Goal: Communication & Community: Ask a question

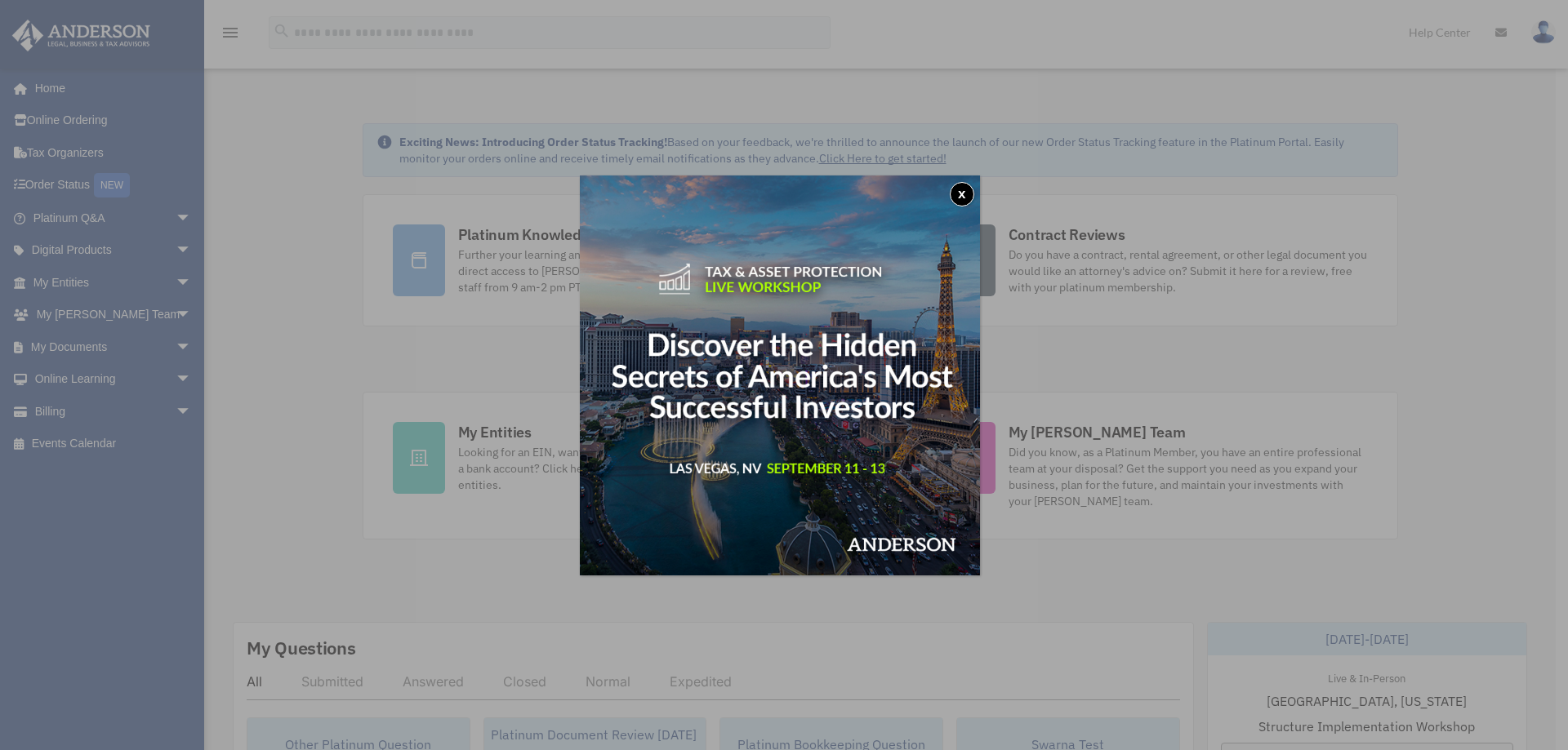
click at [966, 196] on button "x" at bounding box center [962, 194] width 24 height 24
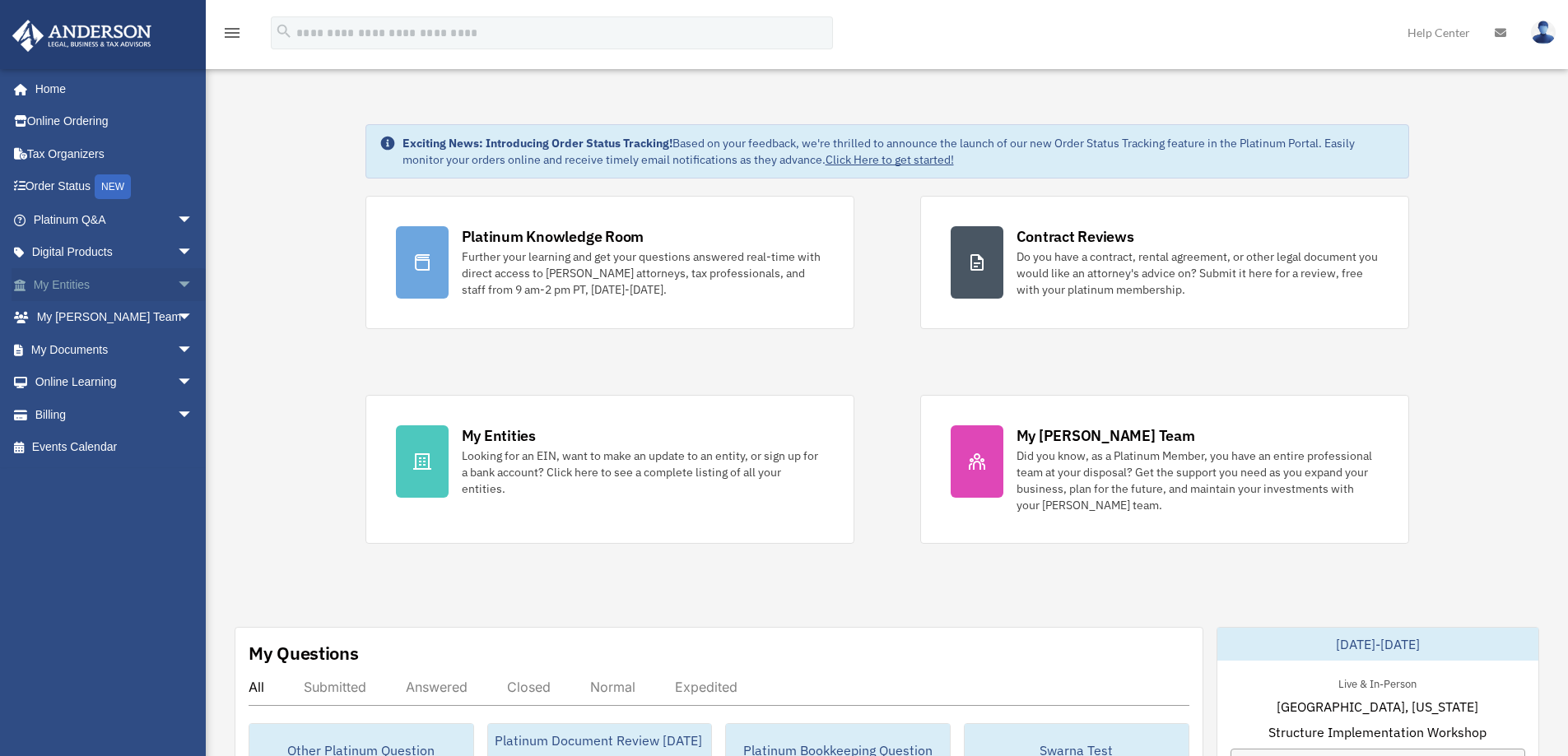
click at [177, 285] on span "arrow_drop_down" at bounding box center [192, 285] width 33 height 34
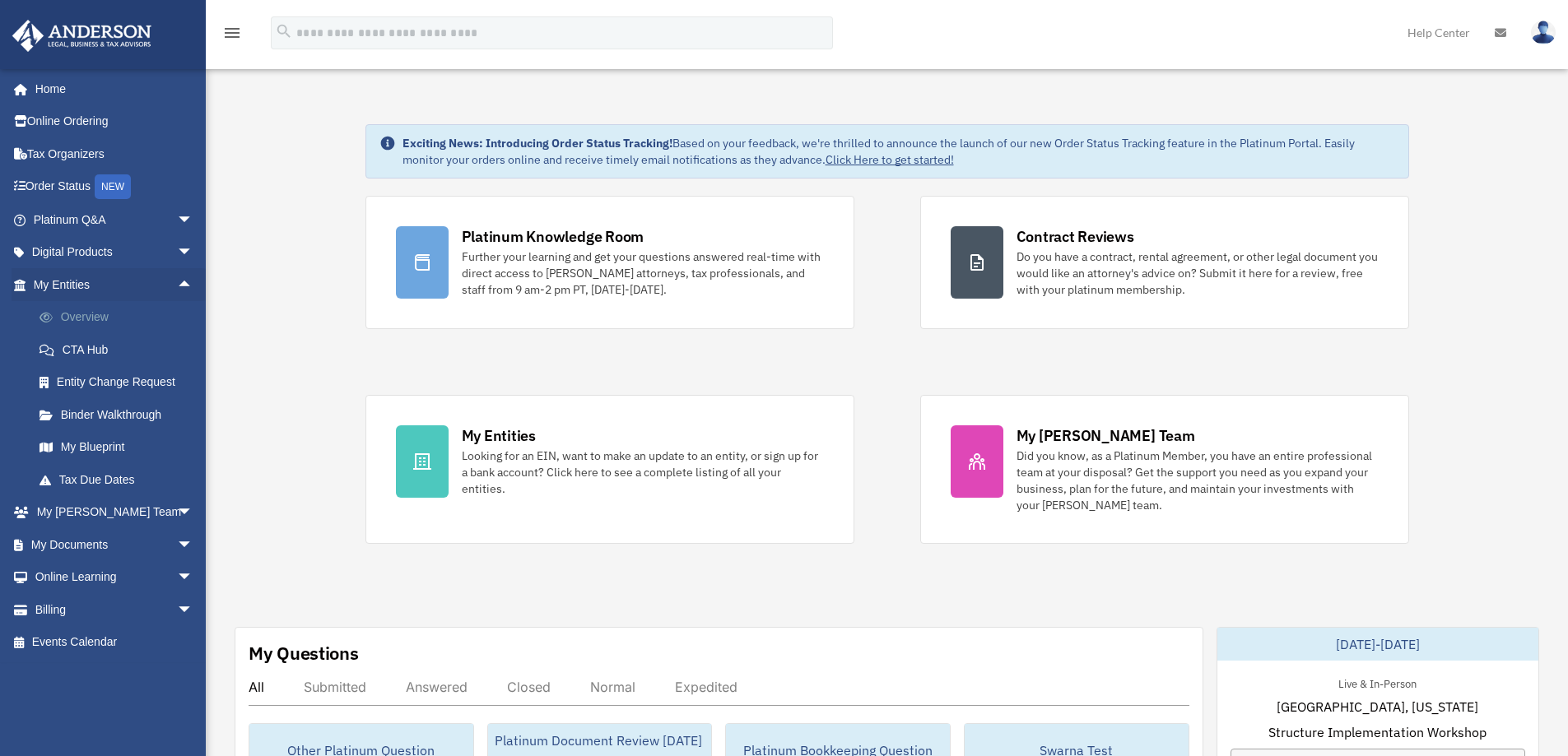
click at [110, 315] on link "Overview" at bounding box center [120, 317] width 195 height 33
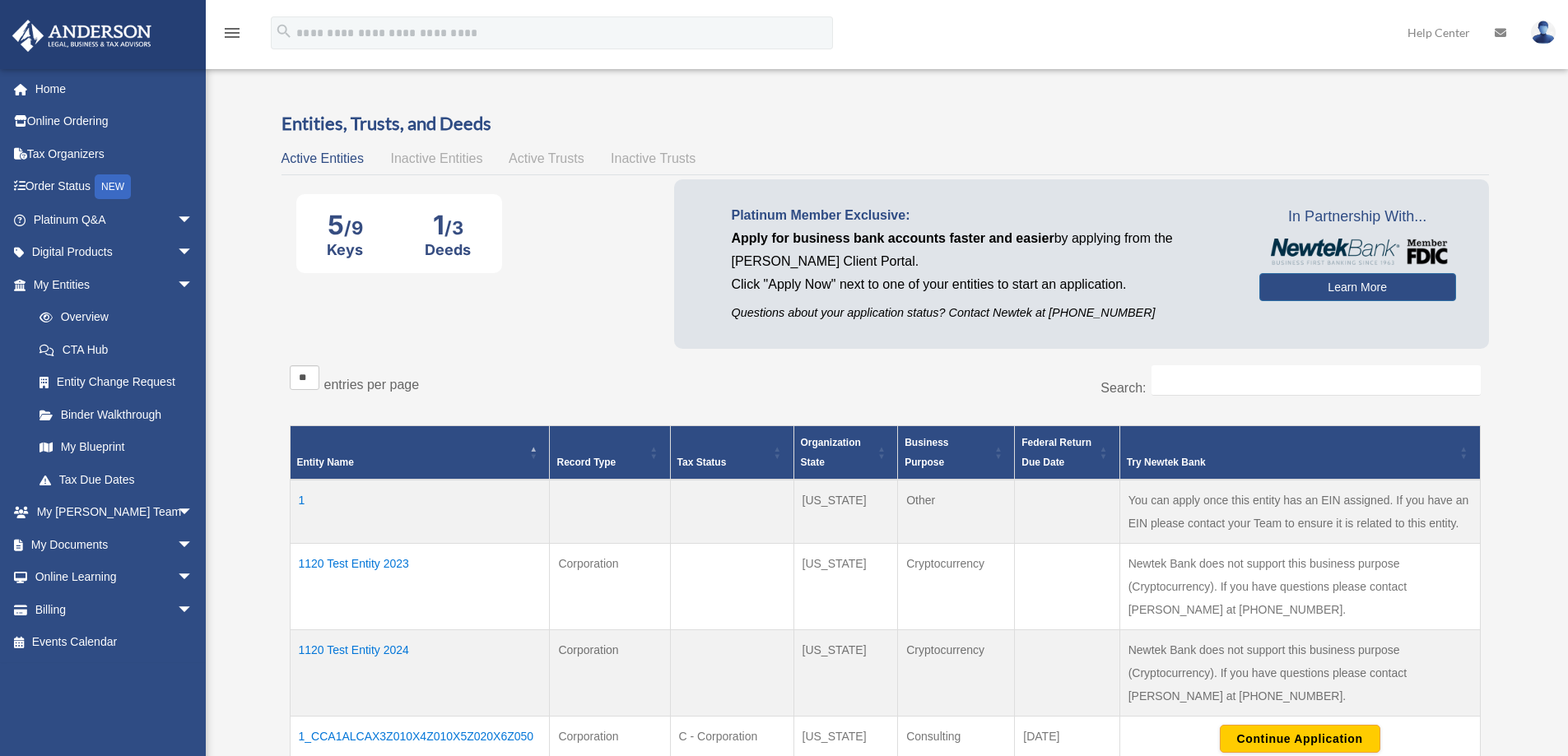
scroll to position [82, 0]
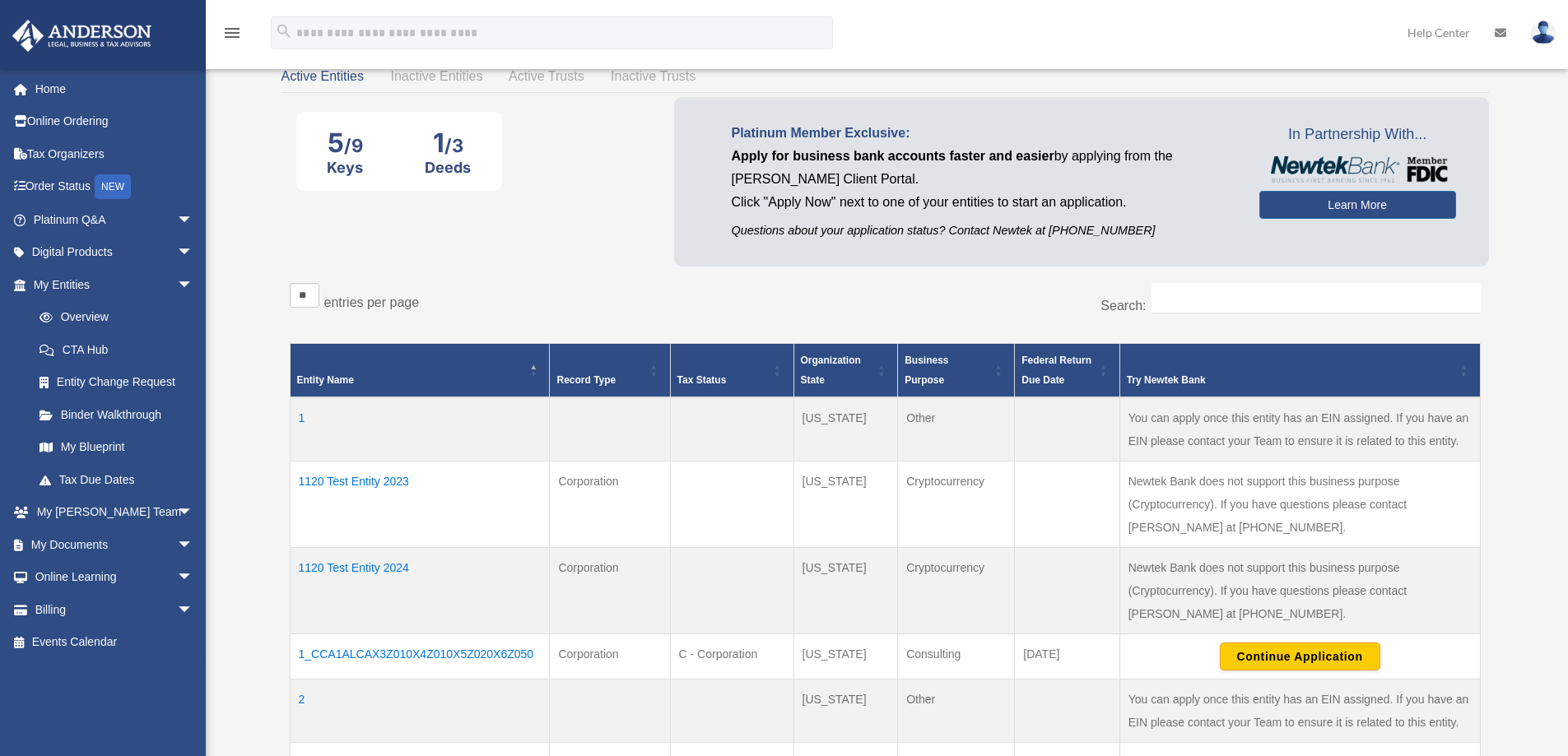
click at [355, 476] on td "1120 Test Entity 2023" at bounding box center [420, 505] width 260 height 87
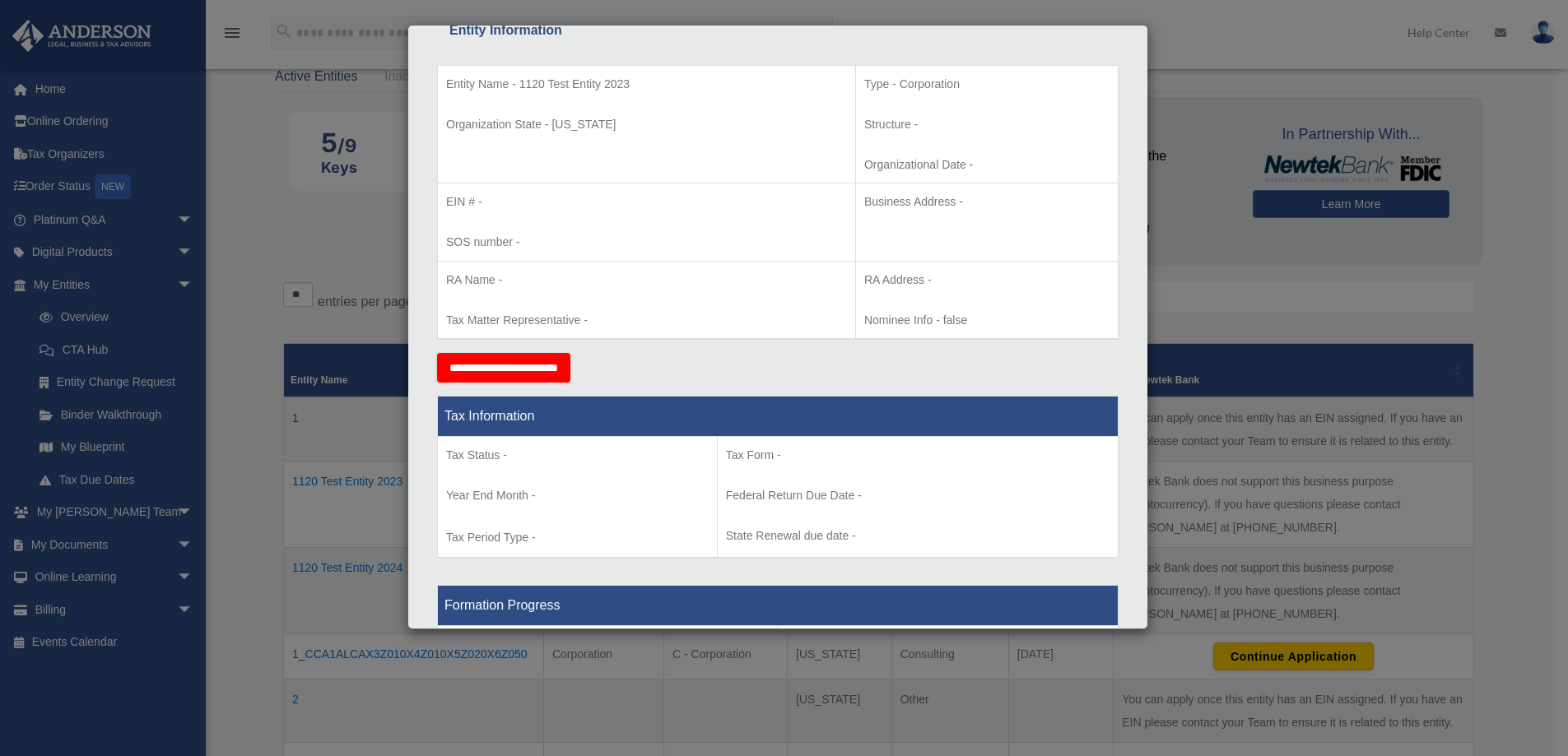
scroll to position [329, 0]
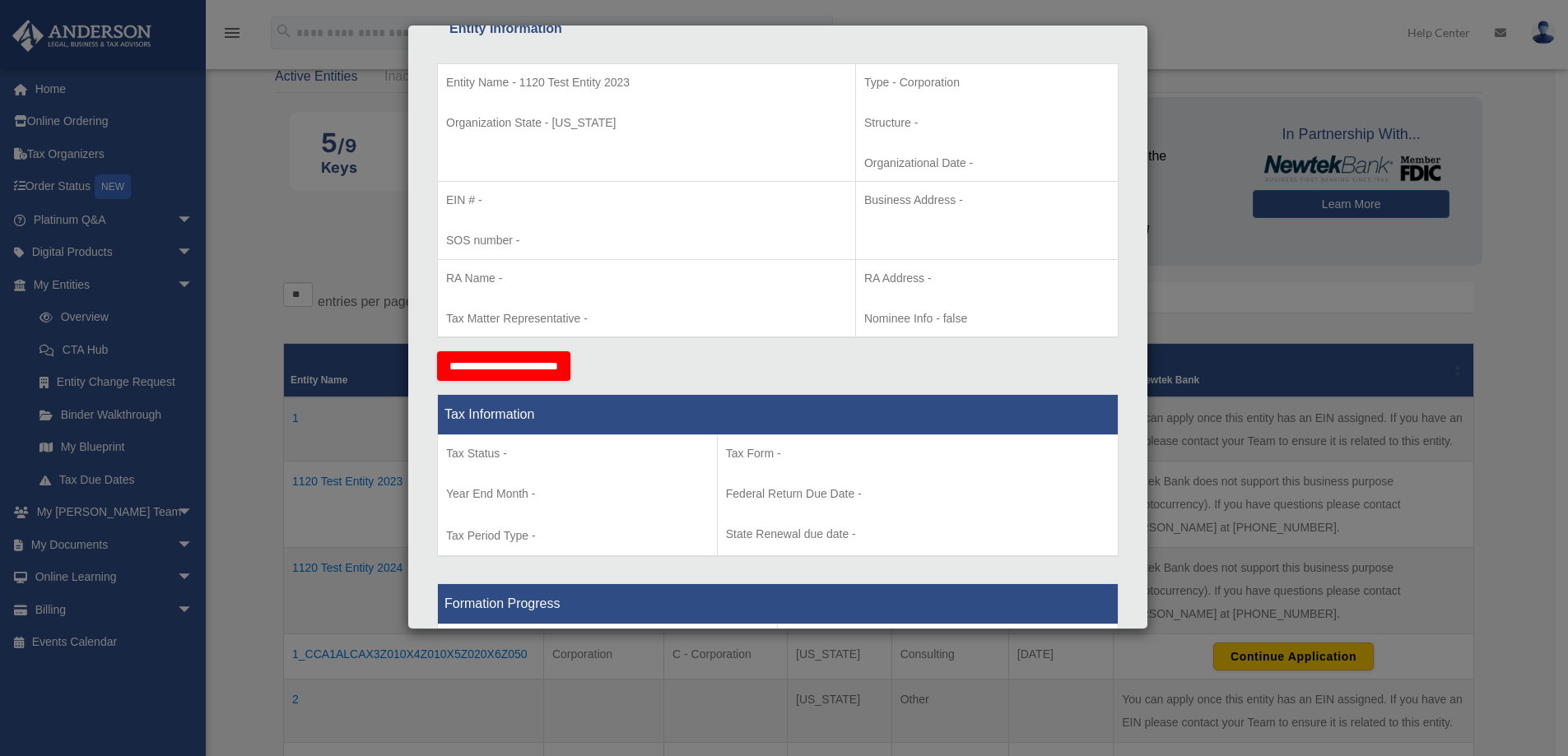
click at [1211, 183] on div "Details × Articles Sent Organizational Date" at bounding box center [784, 378] width 1568 height 756
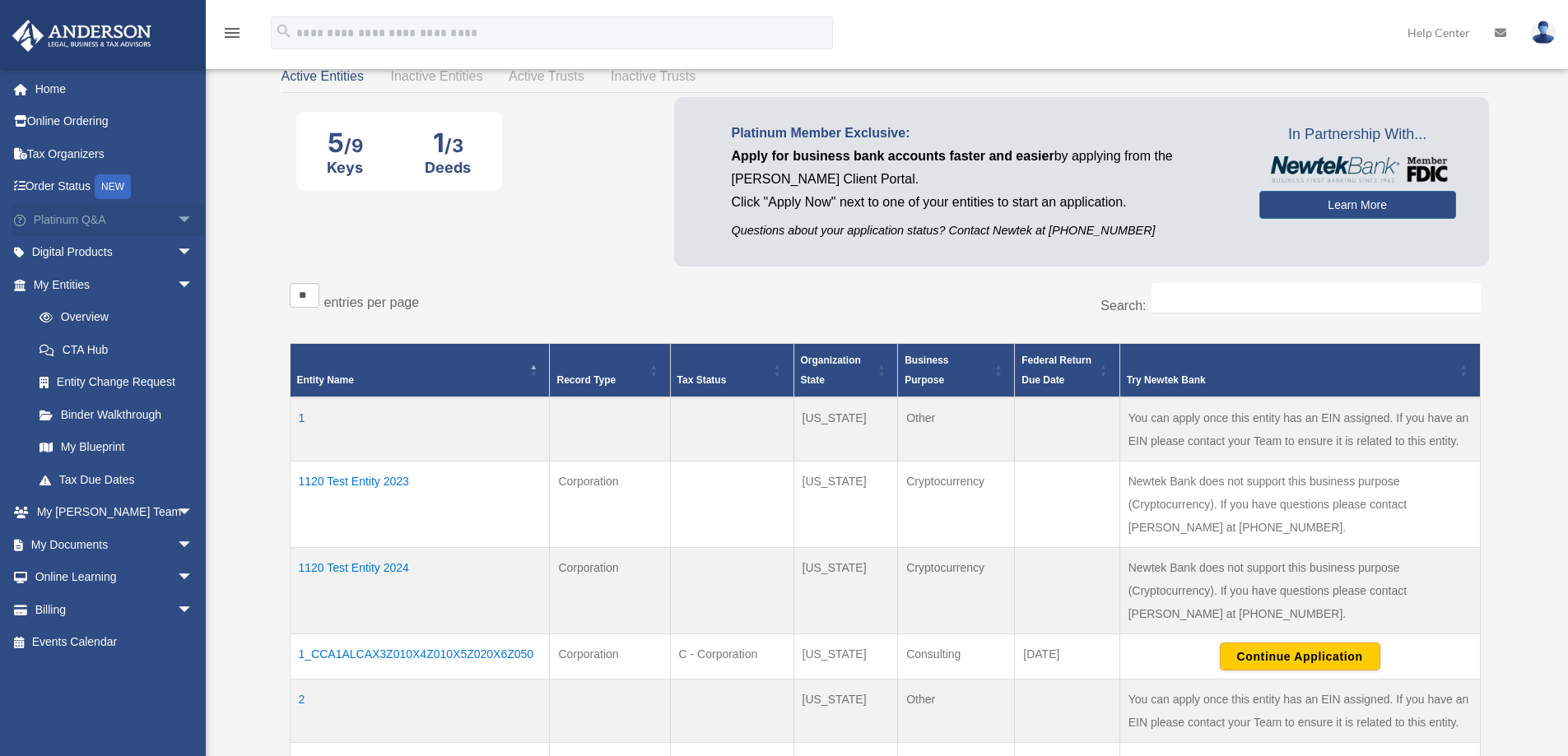
click at [177, 220] on span "arrow_drop_down" at bounding box center [192, 220] width 33 height 34
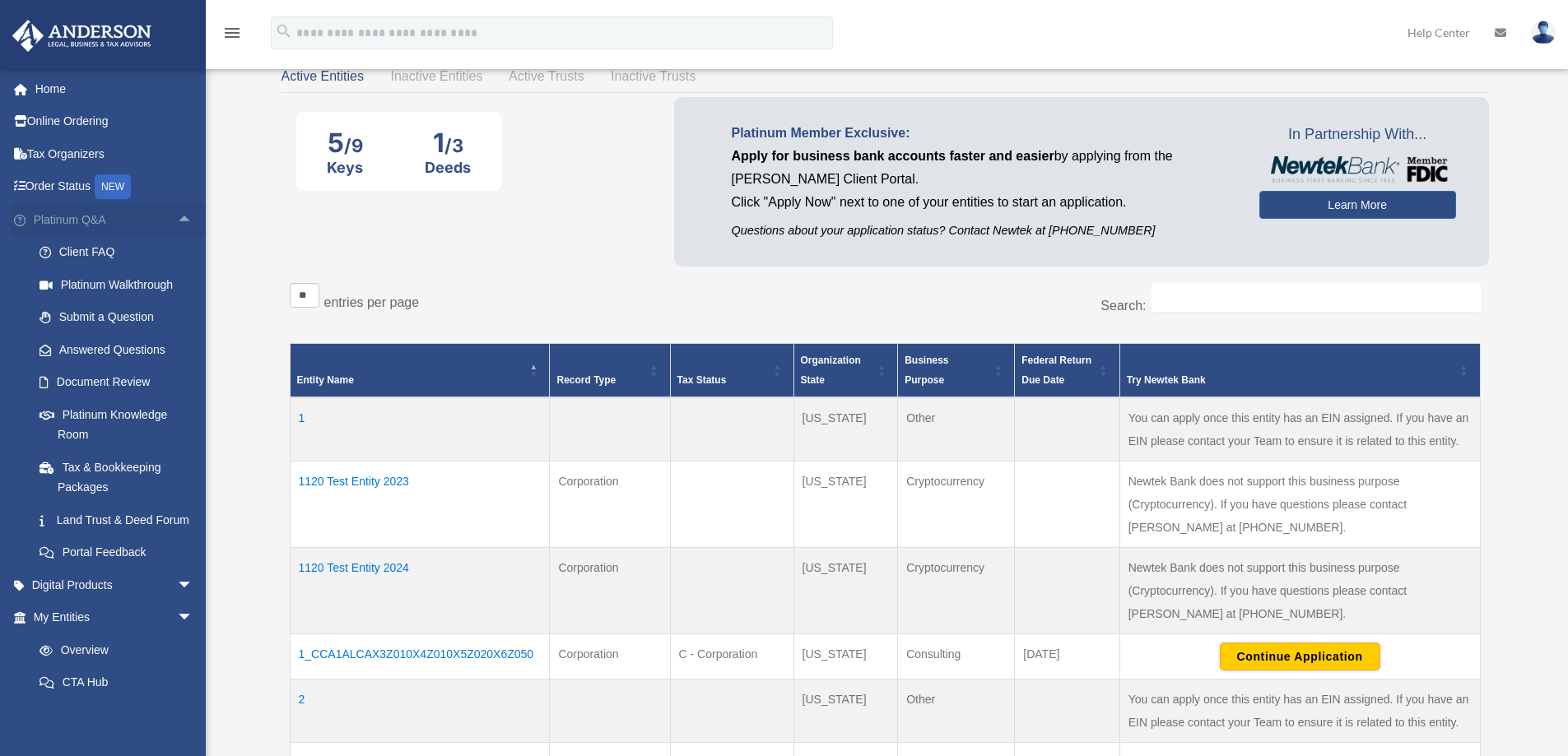
click at [177, 217] on span "arrow_drop_up" at bounding box center [192, 220] width 33 height 34
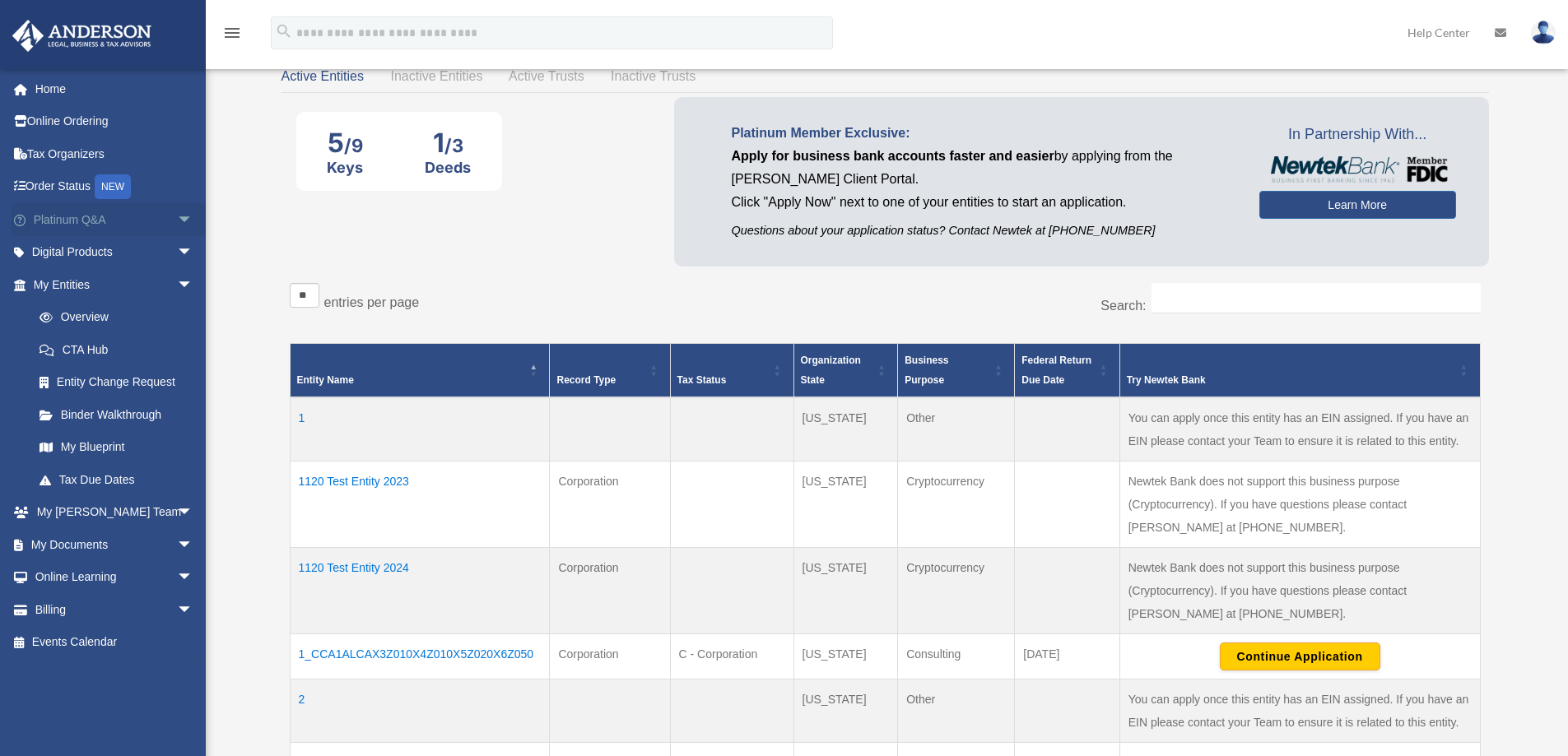
click at [177, 217] on span "arrow_drop_down" at bounding box center [192, 220] width 33 height 34
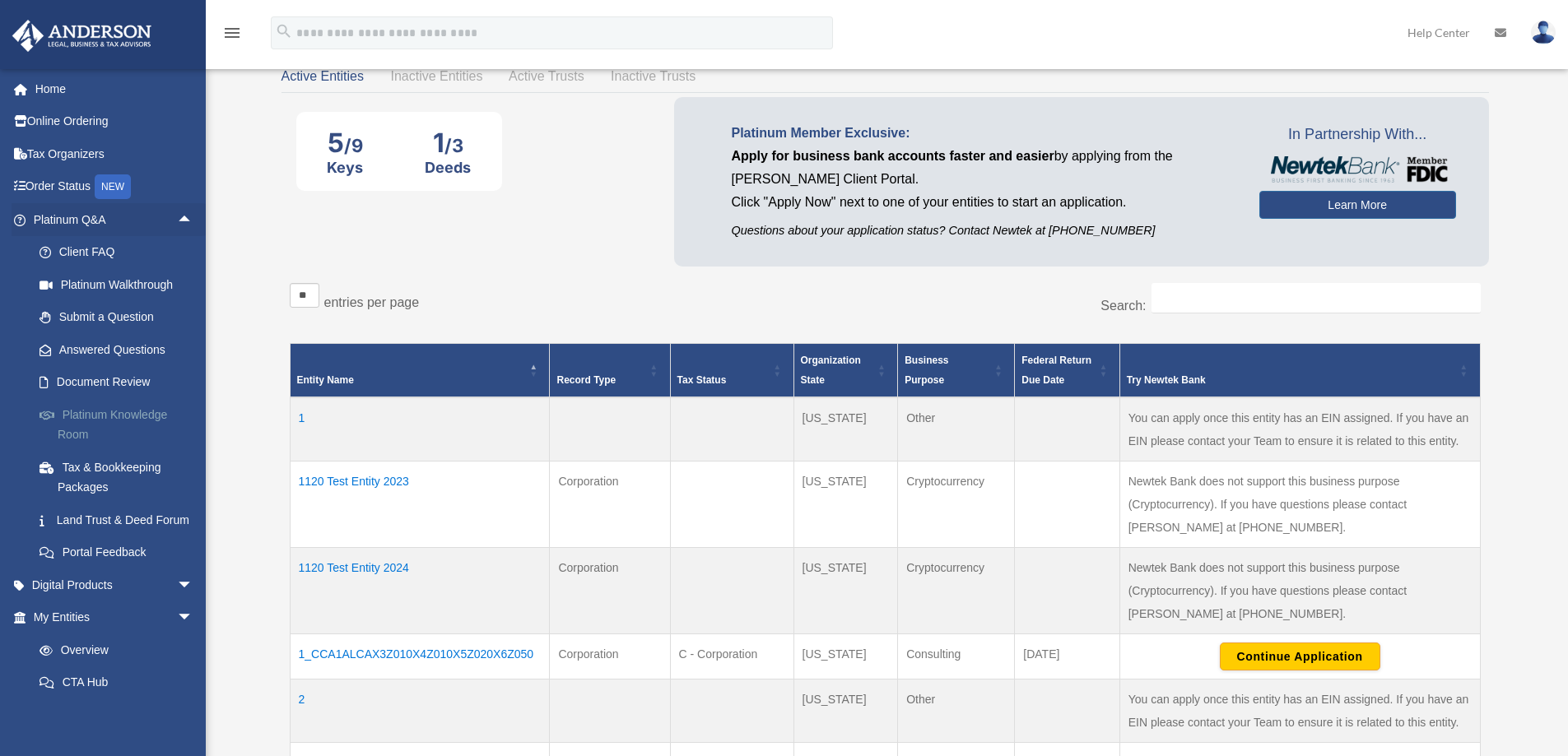
click at [99, 417] on link "Platinum Knowledge Room" at bounding box center [120, 424] width 195 height 52
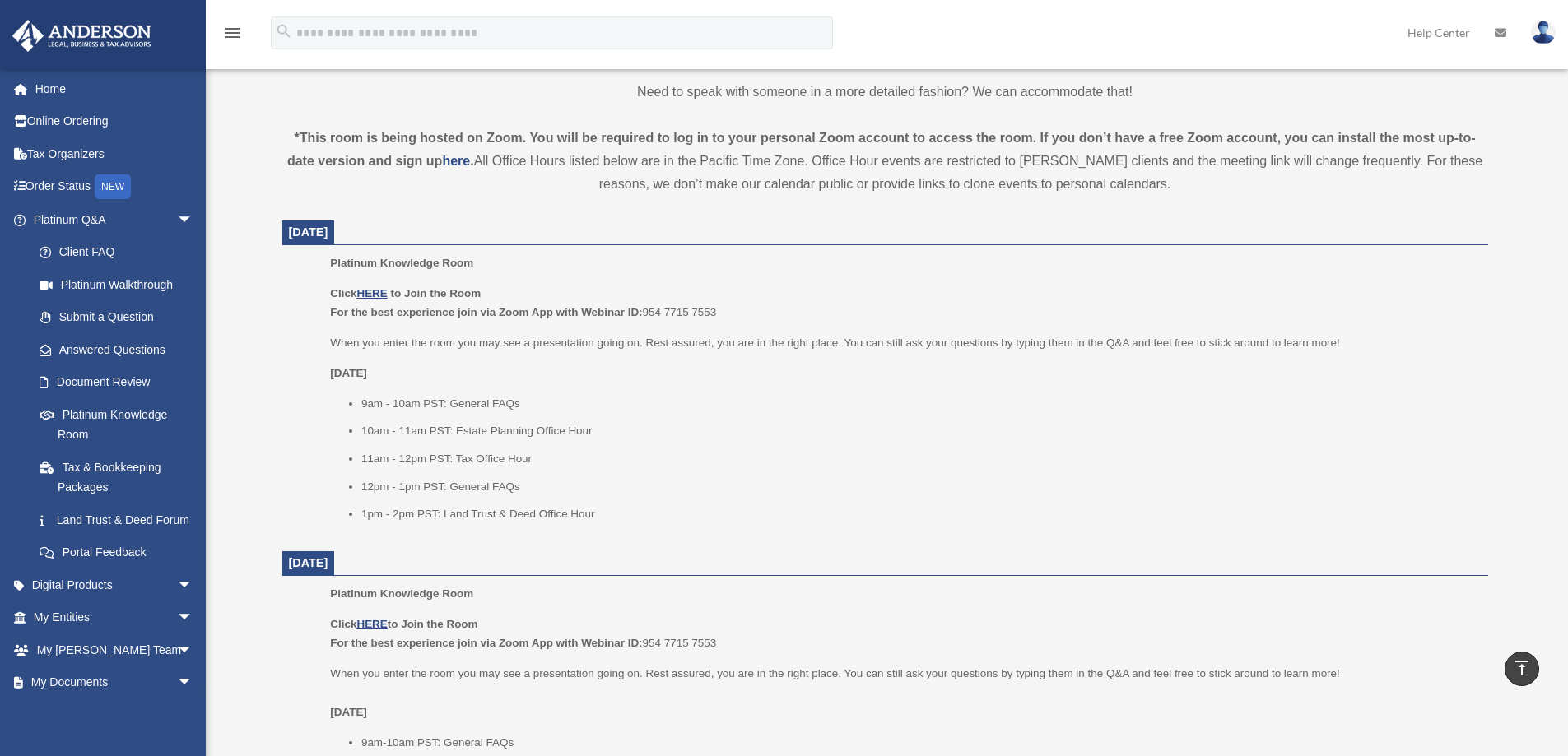
scroll to position [411, 0]
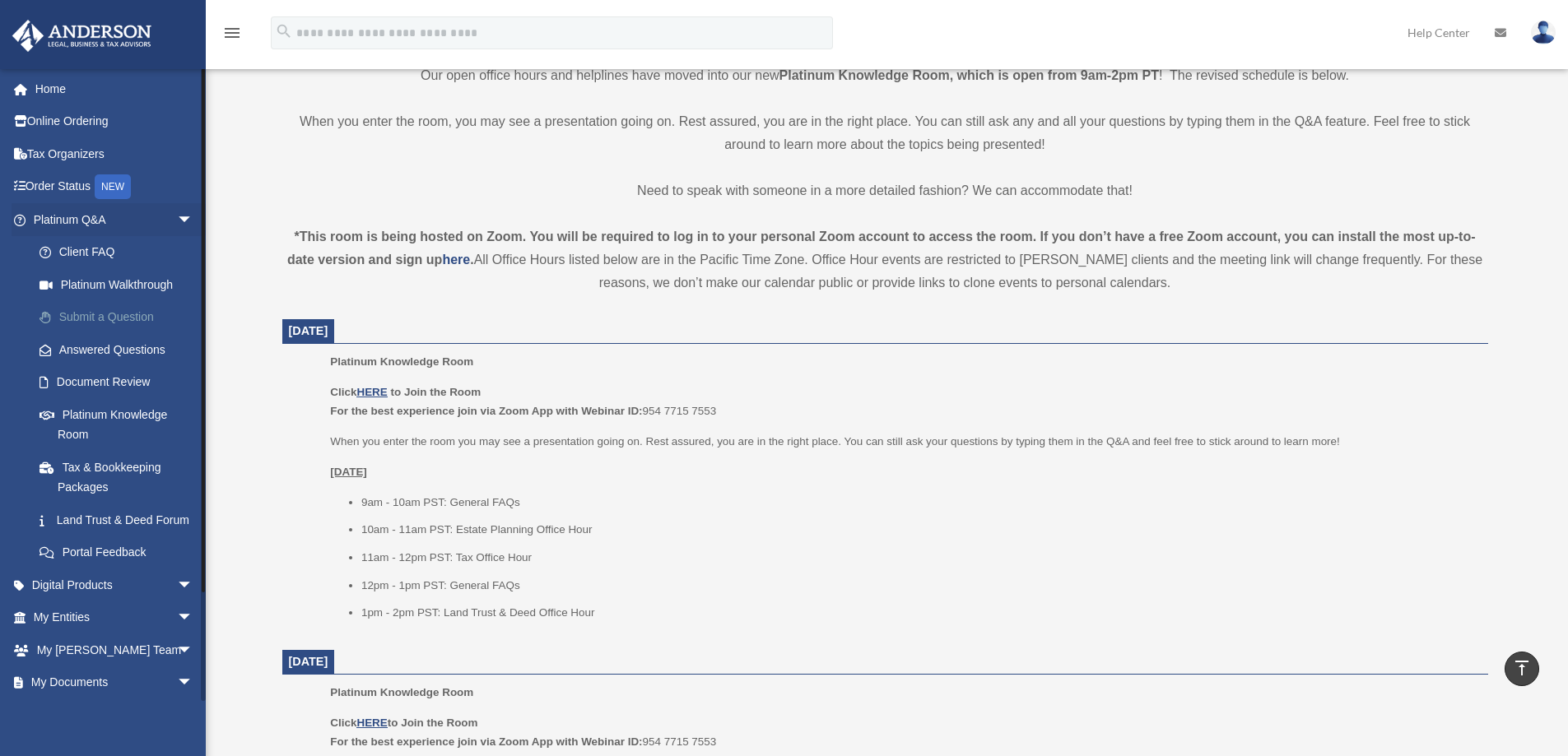
click at [103, 313] on link "Submit a Question" at bounding box center [120, 317] width 195 height 33
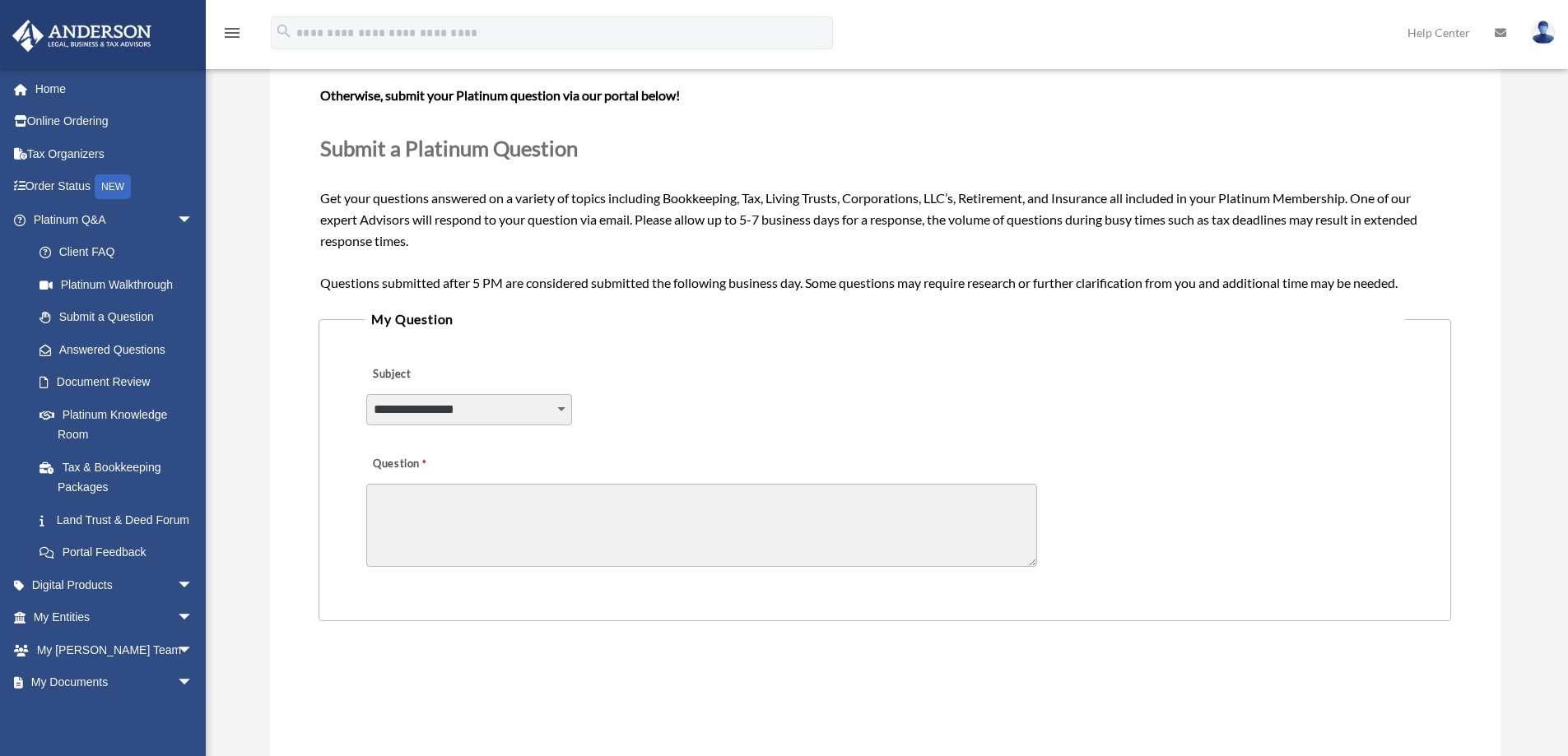
scroll to position [165, 0]
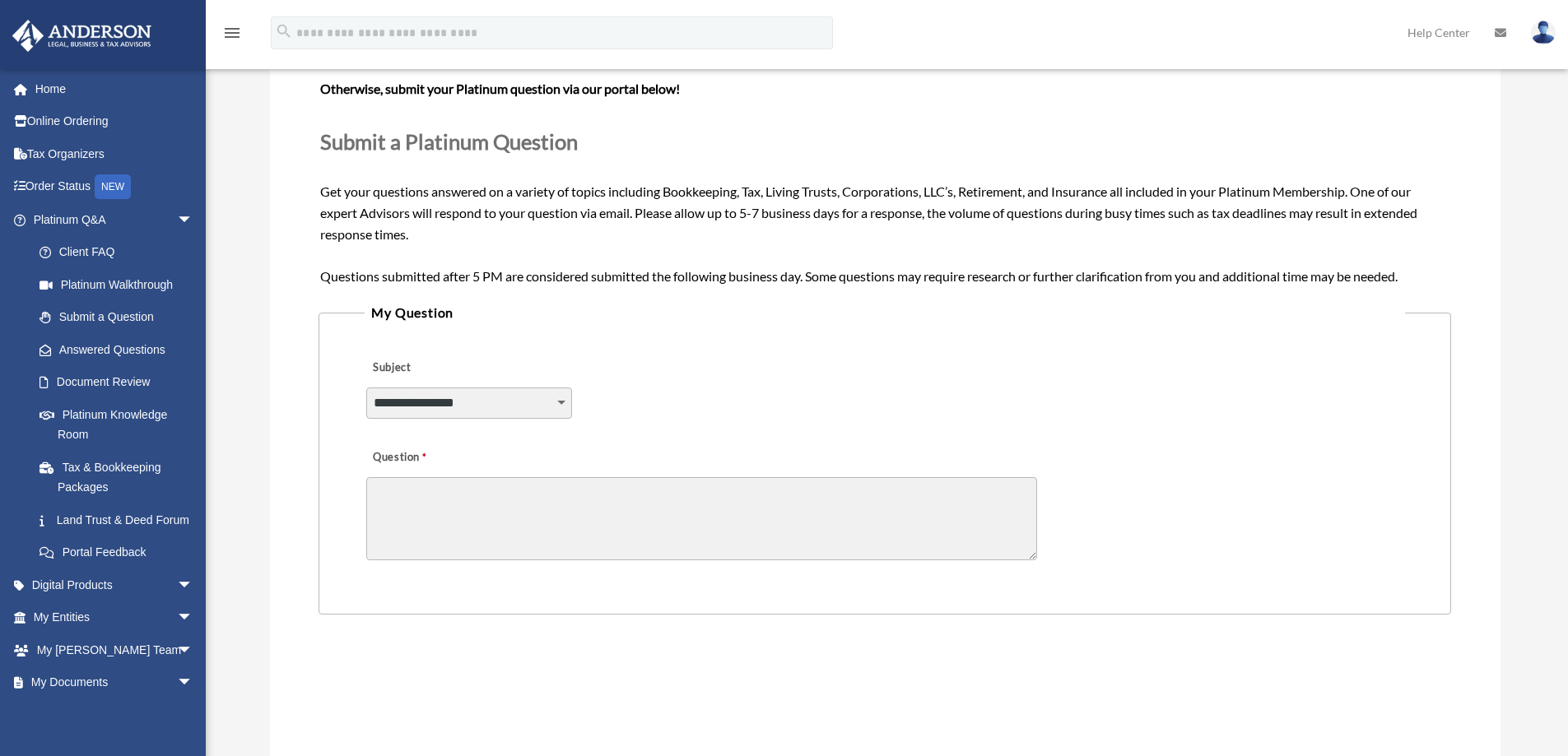
drag, startPoint x: 553, startPoint y: 404, endPoint x: 563, endPoint y: 400, distance: 10.8
click at [553, 404] on select "**********" at bounding box center [469, 403] width 206 height 32
click at [685, 336] on fieldset "**********" at bounding box center [885, 457] width 1132 height 312
click at [551, 510] on textarea "Question" at bounding box center [702, 518] width 671 height 83
click at [651, 518] on textarea "Question" at bounding box center [702, 518] width 671 height 83
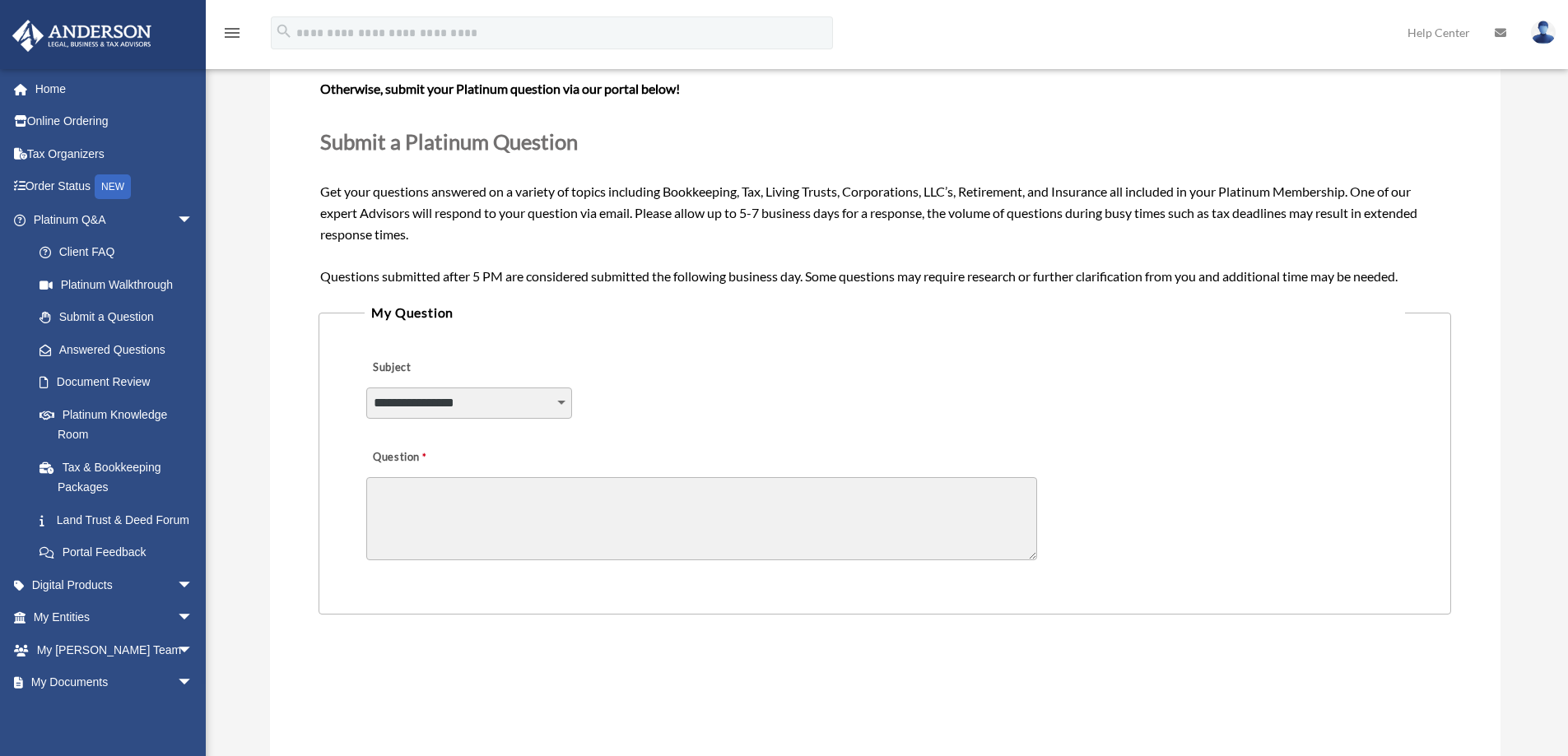
click at [746, 496] on textarea "Question" at bounding box center [702, 518] width 671 height 83
click at [122, 383] on link "Document Review" at bounding box center [120, 382] width 195 height 33
